Goal: Task Accomplishment & Management: Manage account settings

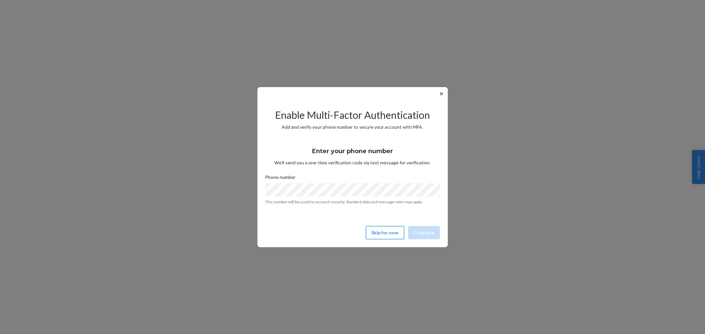
click at [376, 230] on button "Skip for now" at bounding box center [385, 232] width 38 height 13
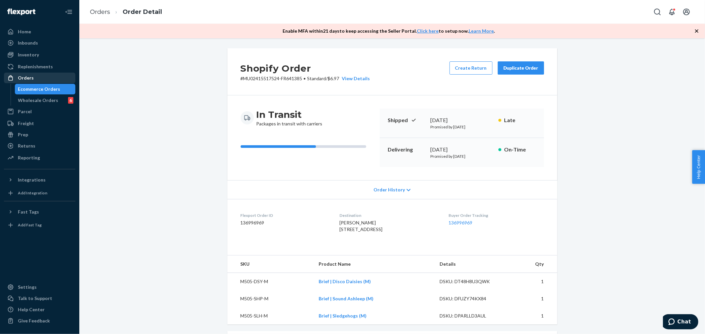
click at [25, 78] on div "Orders" at bounding box center [26, 78] width 16 height 7
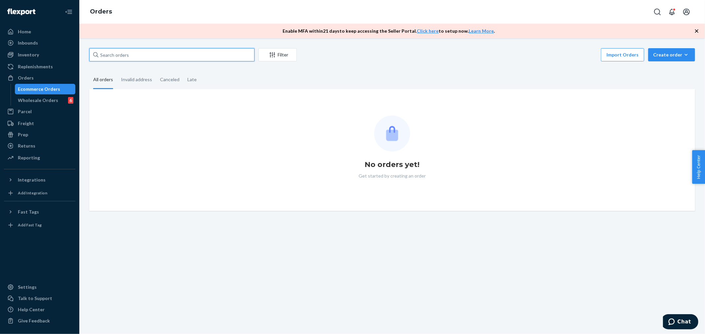
click at [116, 56] on input "text" at bounding box center [171, 54] width 165 height 13
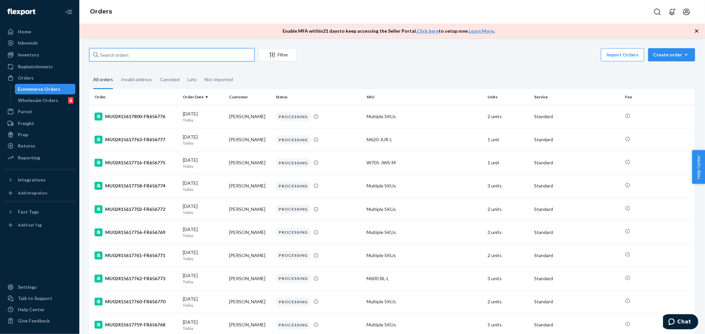
paste input "MU02415617601"
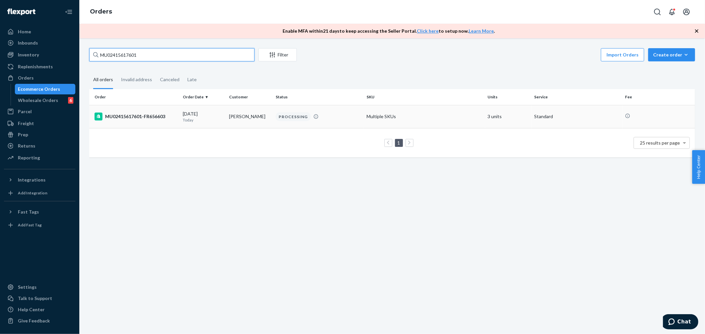
type input "MU02415617601"
click at [125, 117] on div "MU02415617601-FR656603" at bounding box center [135, 117] width 83 height 8
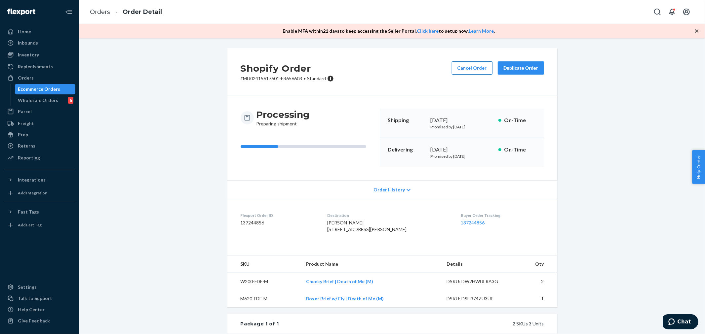
click at [475, 66] on button "Cancel Order" at bounding box center [472, 67] width 41 height 13
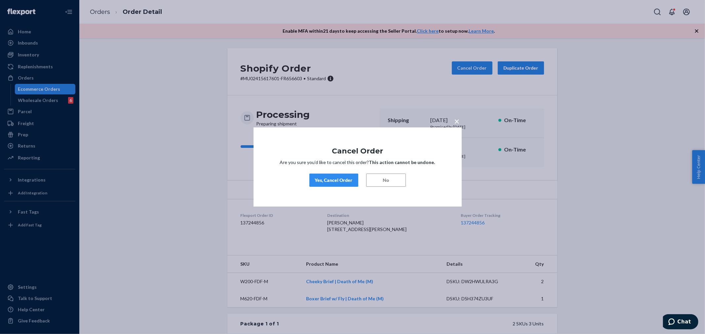
click at [333, 181] on div "Yes, Cancel Order" at bounding box center [334, 180] width 38 height 7
